Goal: Use online tool/utility: Utilize a website feature to perform a specific function

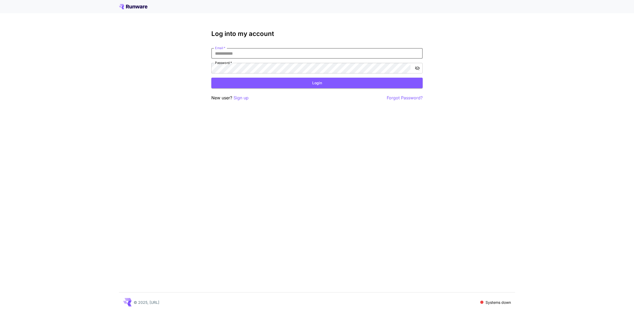
click at [233, 54] on input "Email   *" at bounding box center [316, 53] width 211 height 11
type input "**********"
click at [317, 84] on button "Login" at bounding box center [316, 83] width 211 height 11
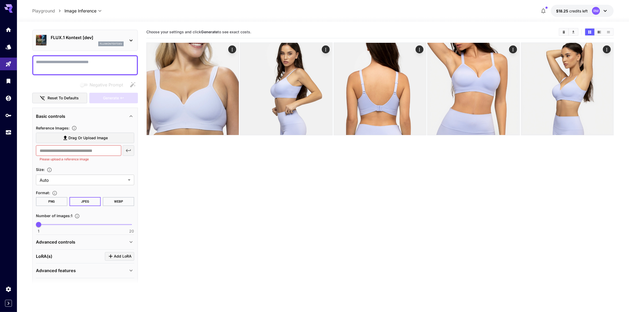
scroll to position [29, 0]
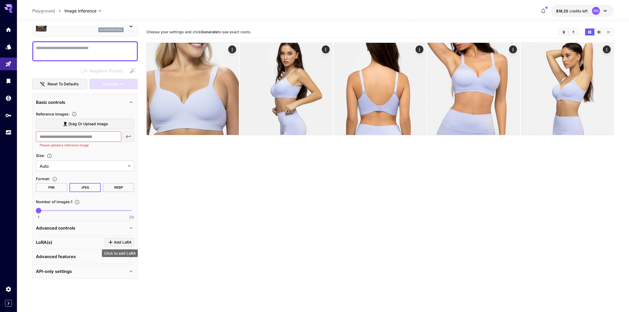
click at [124, 243] on span "Add LoRA" at bounding box center [123, 242] width 18 height 7
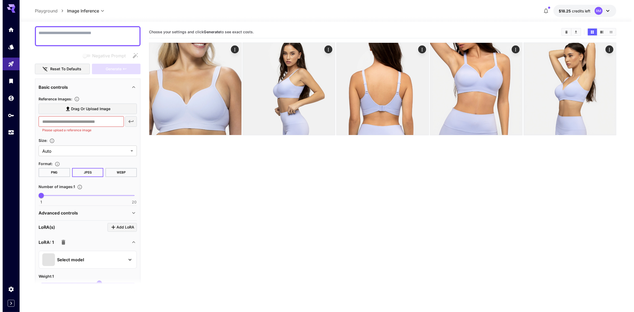
scroll to position [88, 0]
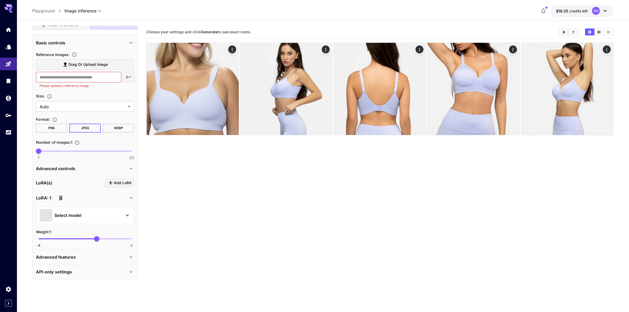
click at [80, 216] on p "Select model" at bounding box center [67, 215] width 27 height 6
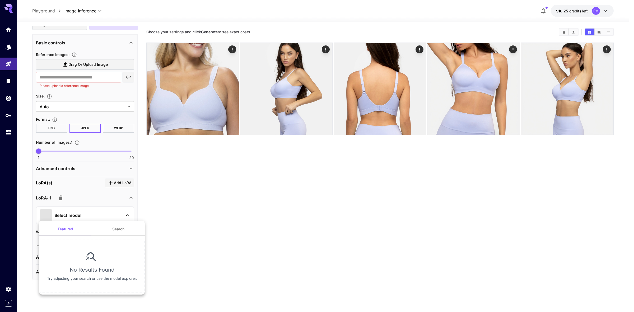
click at [123, 227] on button "Search" at bounding box center [118, 229] width 53 height 13
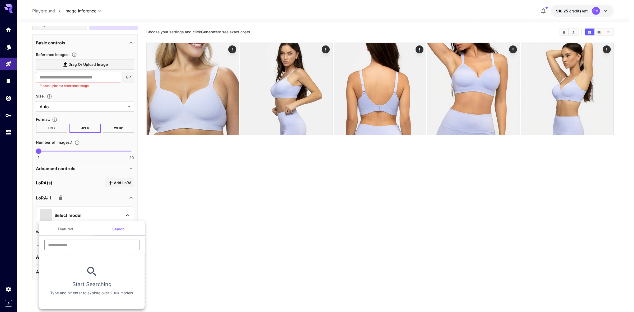
click at [73, 244] on input "text" at bounding box center [91, 244] width 95 height 11
type input "******"
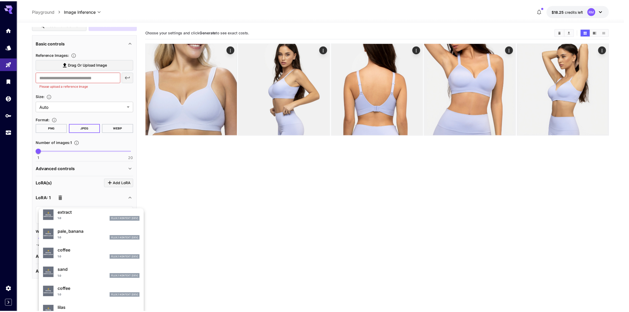
scroll to position [76, 0]
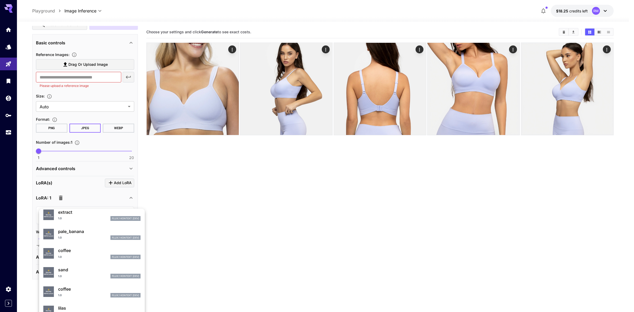
click at [198, 261] on div at bounding box center [317, 156] width 634 height 312
